Goal: Unclear

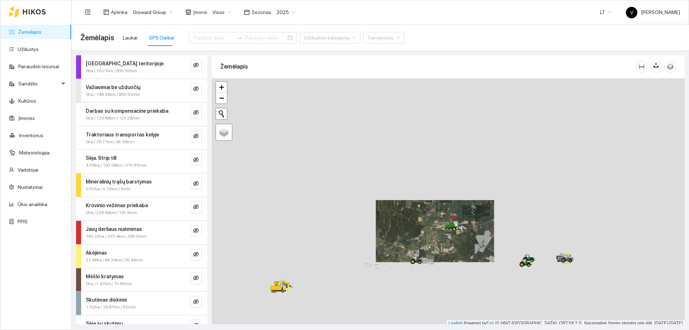
scroll to position [2, 0]
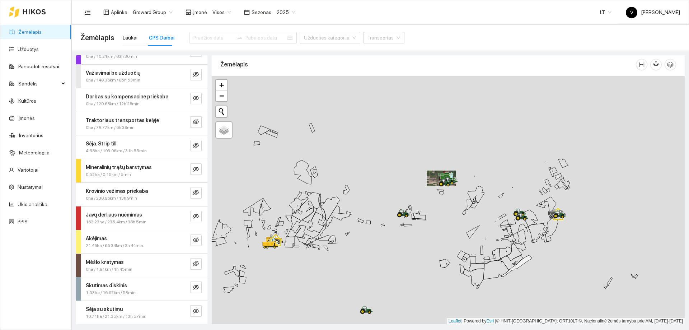
drag, startPoint x: 435, startPoint y: 248, endPoint x: 432, endPoint y: 197, distance: 51.1
click at [432, 197] on div at bounding box center [448, 200] width 473 height 248
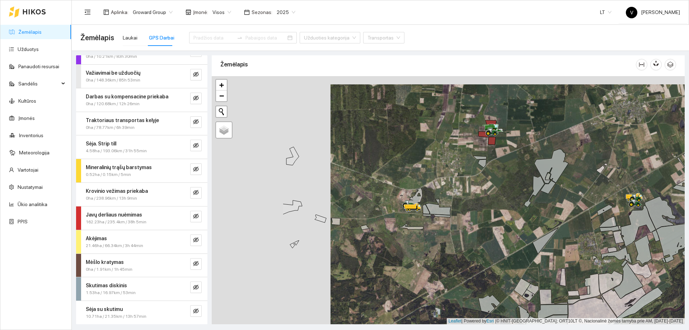
drag, startPoint x: 324, startPoint y: 215, endPoint x: 443, endPoint y: 222, distance: 119.7
click at [443, 223] on div at bounding box center [448, 200] width 473 height 248
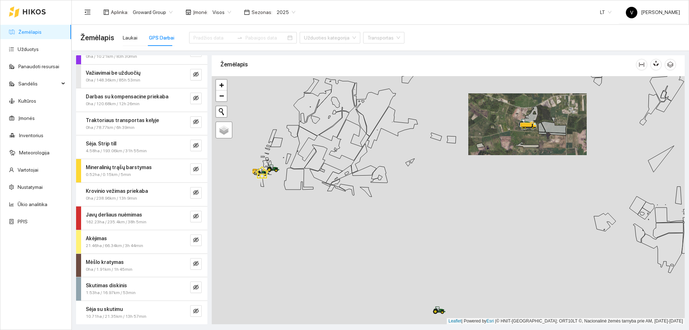
drag, startPoint x: 383, startPoint y: 238, endPoint x: 450, endPoint y: 193, distance: 81.0
click at [450, 193] on div at bounding box center [448, 200] width 473 height 248
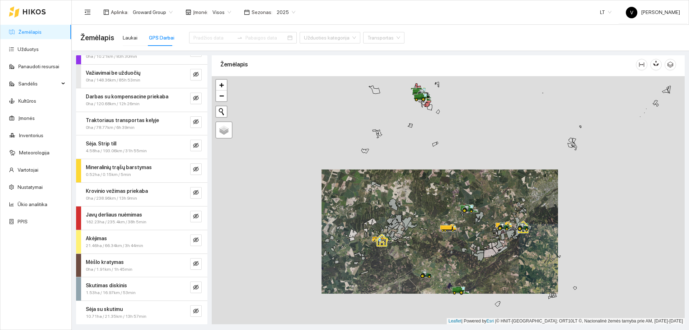
drag, startPoint x: 448, startPoint y: 274, endPoint x: 449, endPoint y: 210, distance: 63.9
click at [449, 210] on div at bounding box center [448, 200] width 473 height 248
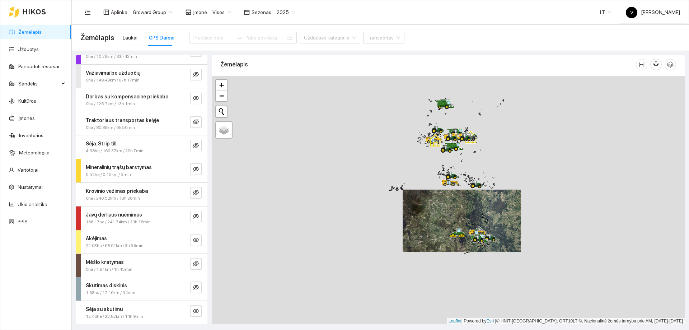
drag, startPoint x: 467, startPoint y: 169, endPoint x: 471, endPoint y: 202, distance: 32.9
click at [471, 202] on div at bounding box center [448, 200] width 473 height 248
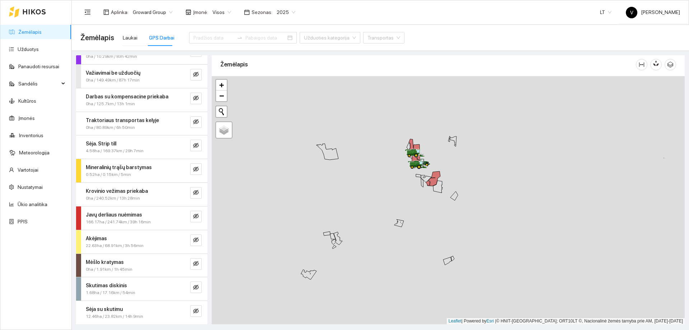
drag, startPoint x: 431, startPoint y: 223, endPoint x: 438, endPoint y: 162, distance: 61.8
click at [438, 163] on div at bounding box center [448, 200] width 473 height 248
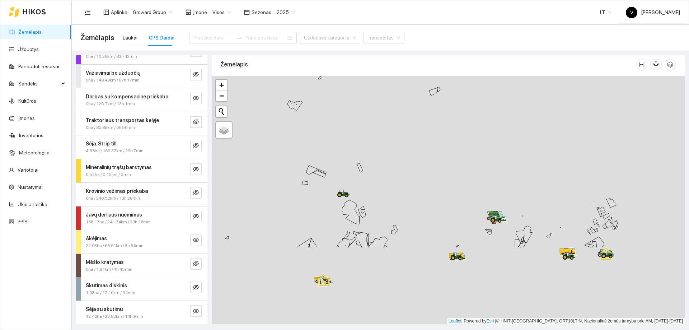
drag, startPoint x: 443, startPoint y: 228, endPoint x: 424, endPoint y: 151, distance: 79.7
click at [425, 155] on div at bounding box center [448, 200] width 473 height 248
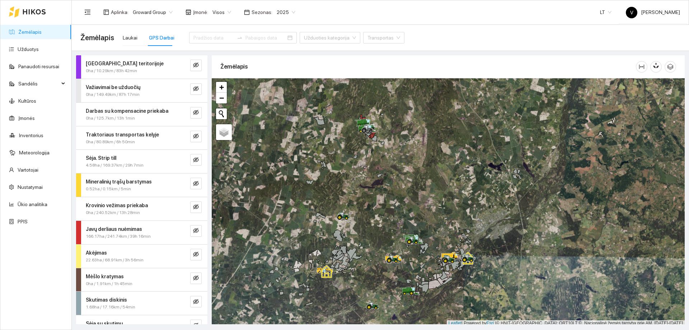
scroll to position [2, 0]
